Goal: Information Seeking & Learning: Learn about a topic

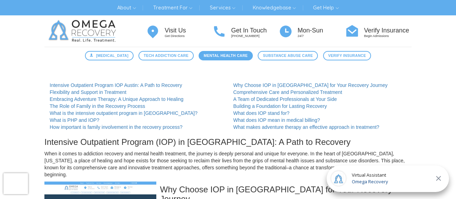
click at [215, 56] on span "Mental Health Care" at bounding box center [226, 56] width 44 height 6
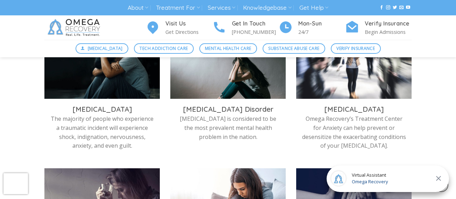
scroll to position [276, 0]
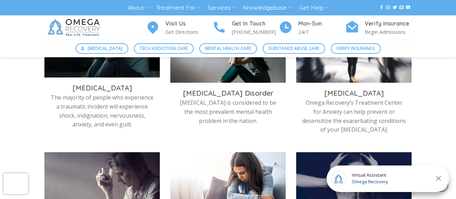
click at [86, 95] on p "The majority of people who experience a traumatic incident will experience shoc…" at bounding box center [102, 111] width 105 height 36
click at [106, 85] on h3 "[MEDICAL_DATA]" at bounding box center [102, 88] width 105 height 9
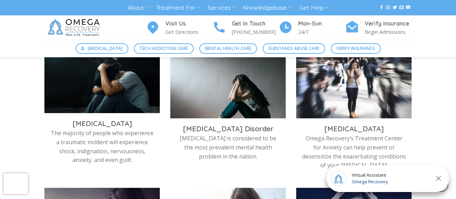
scroll to position [198, 0]
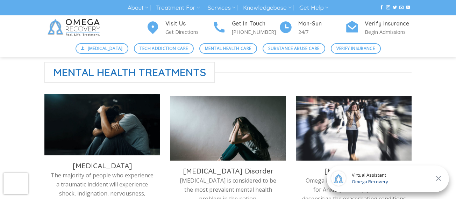
click at [110, 108] on img at bounding box center [101, 126] width 115 height 65
